Goal: Task Accomplishment & Management: Manage account settings

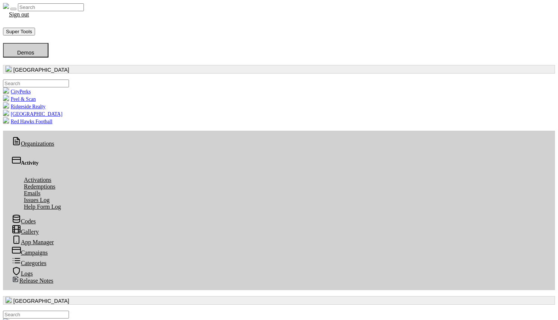
scroll to position [86, 274]
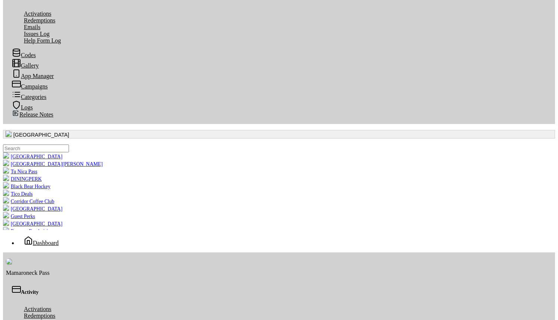
scroll to position [163, 0]
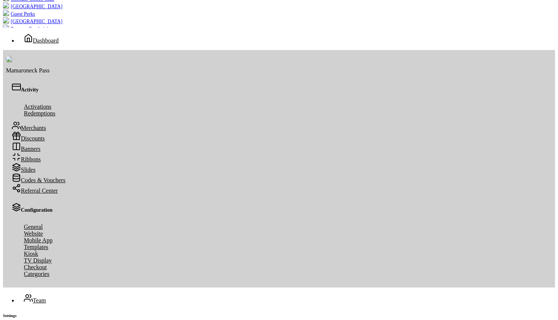
scroll to position [372, 0]
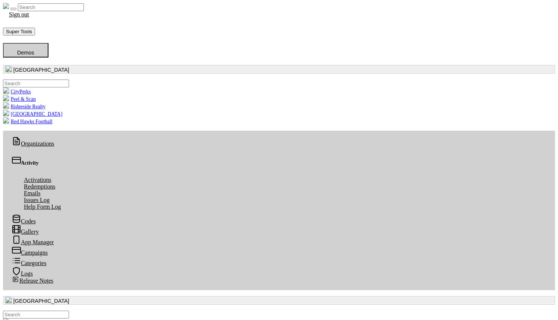
click at [56, 65] on button "button" at bounding box center [279, 69] width 552 height 9
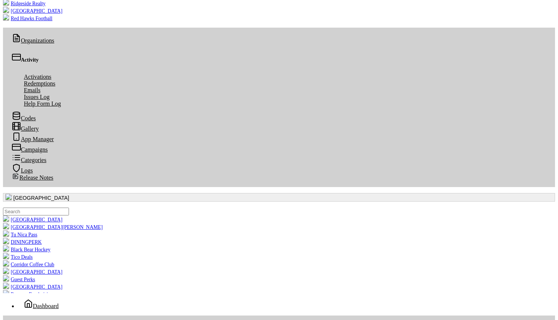
scroll to position [104, 0]
